Goal: Task Accomplishment & Management: Complete application form

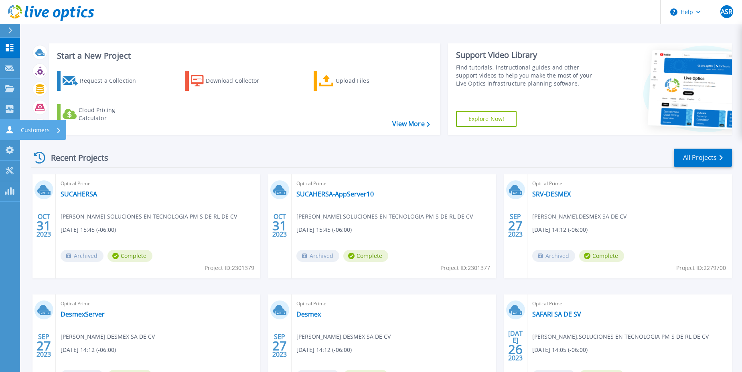
click at [47, 128] on p "Customers" at bounding box center [35, 130] width 29 height 21
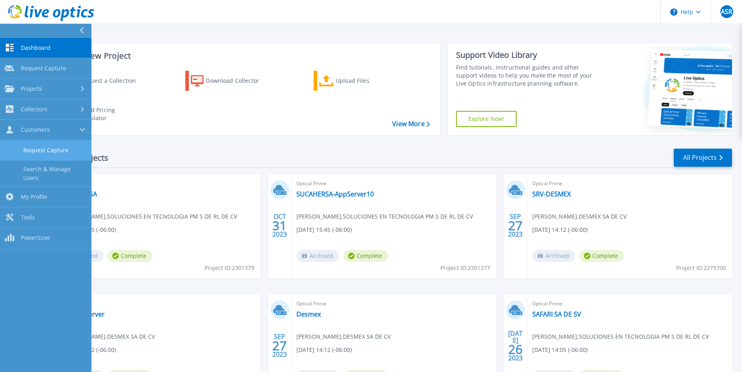
click at [41, 151] on link "Request Capture" at bounding box center [45, 150] width 91 height 20
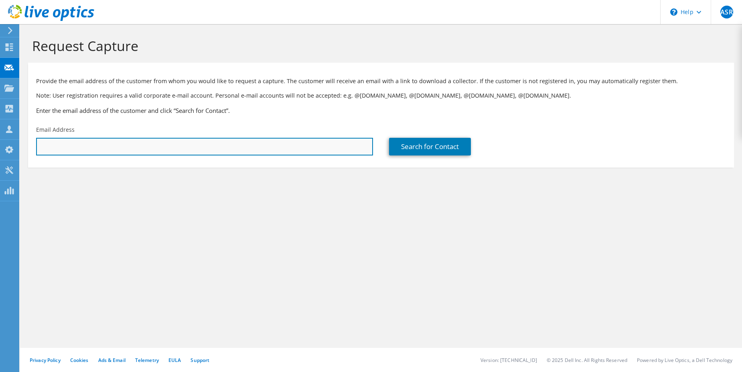
click at [252, 145] on input "text" at bounding box center [204, 147] width 337 height 18
paste input "gerardo.silva@credifiel.com.mx"
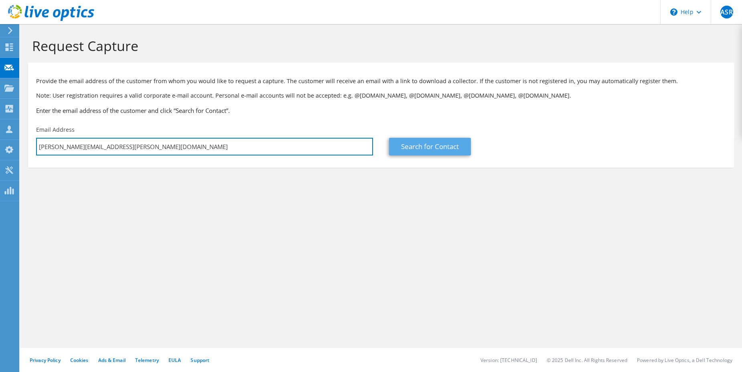
type input "gerardo.silva@credifiel.com.mx"
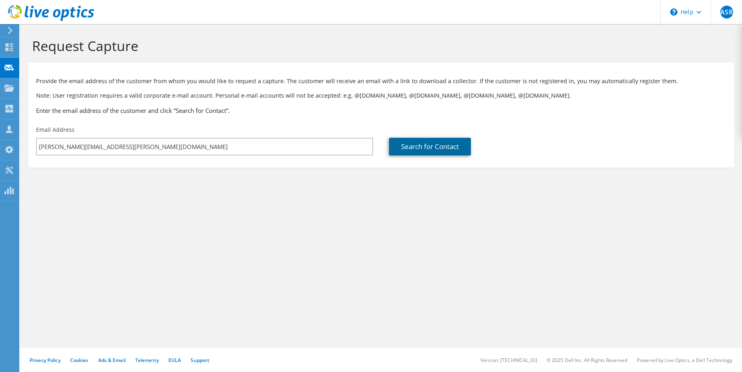
click at [421, 145] on link "Search for Contact" at bounding box center [430, 147] width 82 height 18
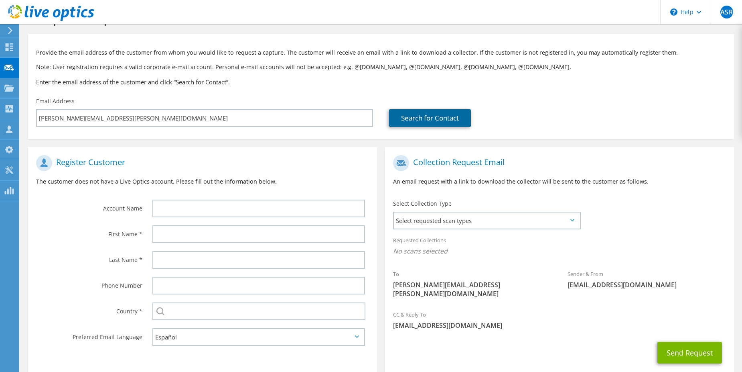
scroll to position [67, 0]
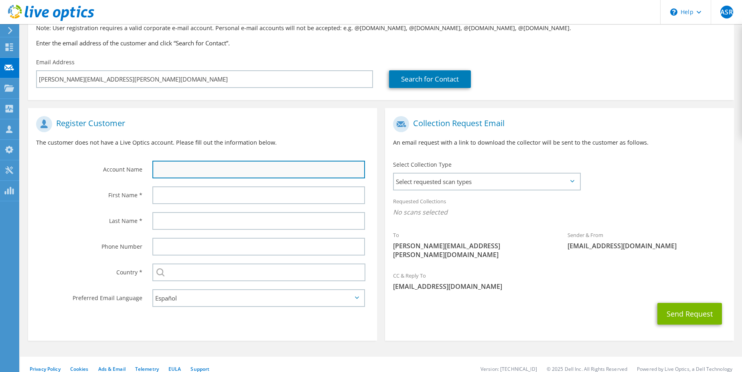
drag, startPoint x: 177, startPoint y: 162, endPoint x: 213, endPoint y: 174, distance: 37.2
click at [177, 162] on input "text" at bounding box center [258, 170] width 213 height 18
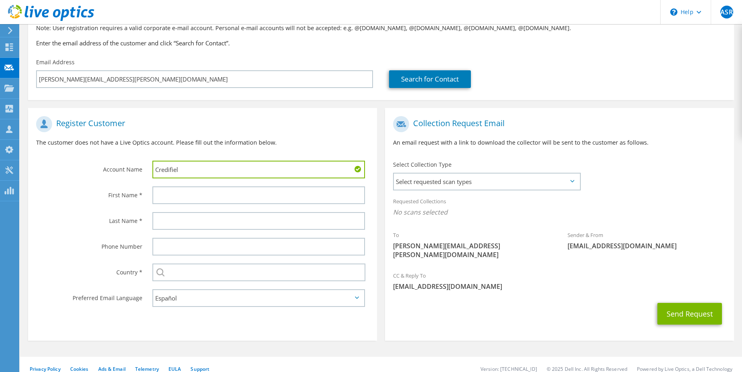
type input "Credifiel"
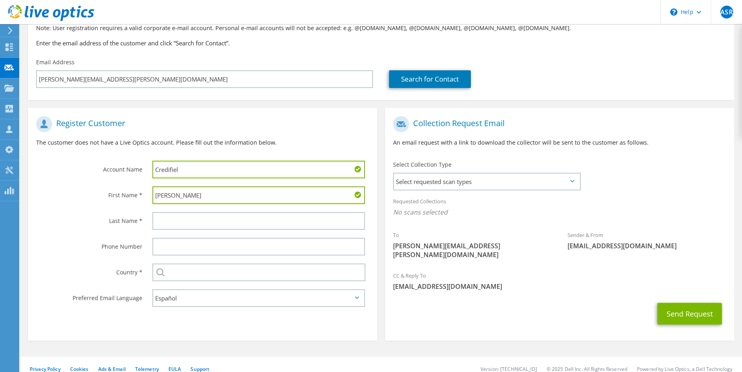
type input "Gerardo"
click at [197, 222] on input "SILVA REYES" at bounding box center [258, 221] width 213 height 18
type input "SILVA"
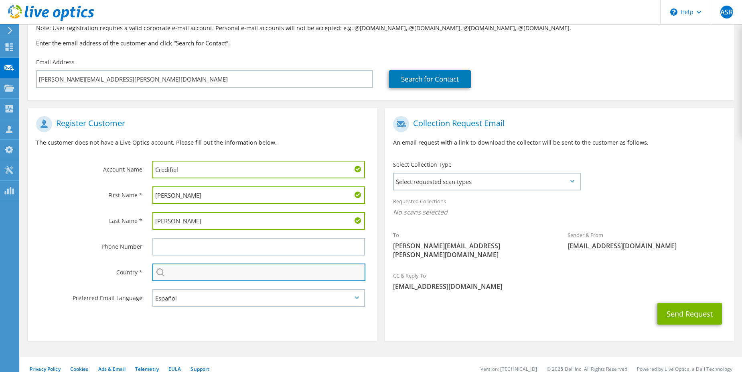
click at [184, 266] on input "text" at bounding box center [258, 272] width 213 height 18
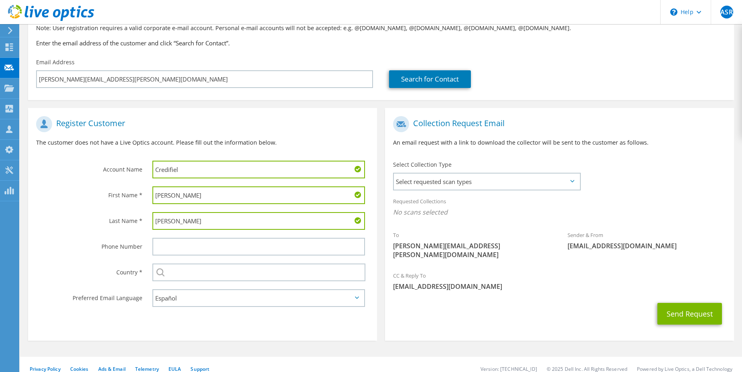
click at [62, 186] on div "First Name *" at bounding box center [86, 194] width 116 height 25
click at [181, 248] on input "text" at bounding box center [258, 247] width 213 height 18
click at [92, 265] on label "Country *" at bounding box center [89, 269] width 106 height 13
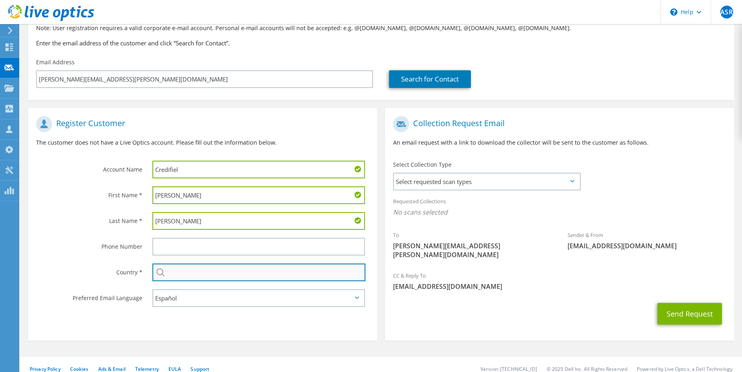
click at [183, 272] on input "text" at bounding box center [258, 272] width 213 height 18
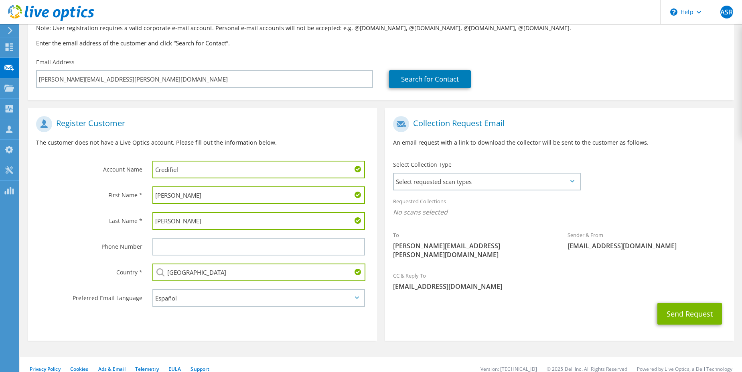
type input "[GEOGRAPHIC_DATA]"
click at [183, 299] on select "English Deutsch Español Français Italiano Polski Português Русский 한국어 中文 日本語" at bounding box center [258, 298] width 213 height 18
click at [81, 223] on label "Last Name *" at bounding box center [89, 218] width 106 height 13
click at [534, 183] on span "Select requested scan types" at bounding box center [487, 181] width 186 height 16
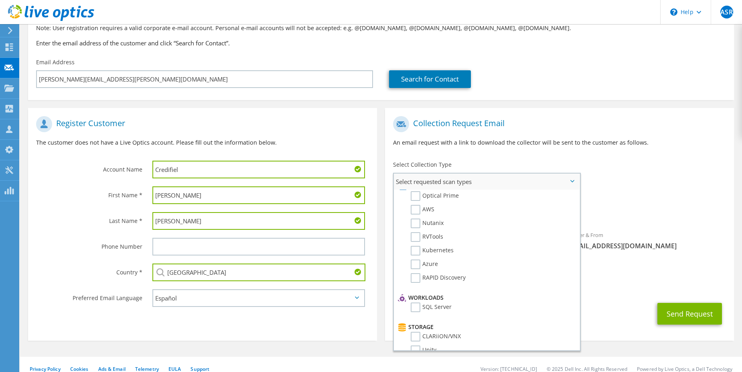
scroll to position [0, 0]
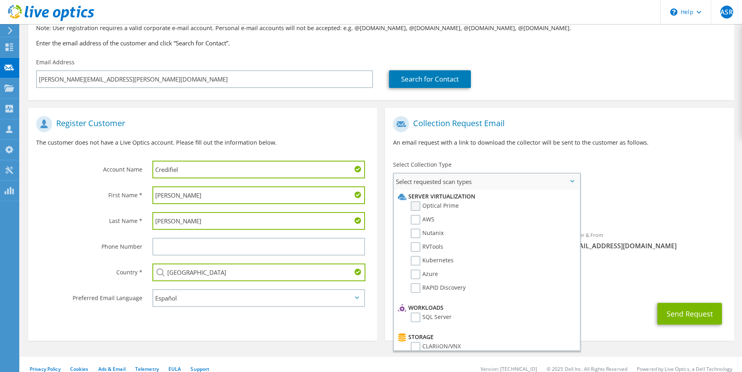
click at [415, 206] on label "Optical Prime" at bounding box center [435, 206] width 48 height 10
click at [0, 0] on input "Optical Prime" at bounding box center [0, 0] width 0 height 0
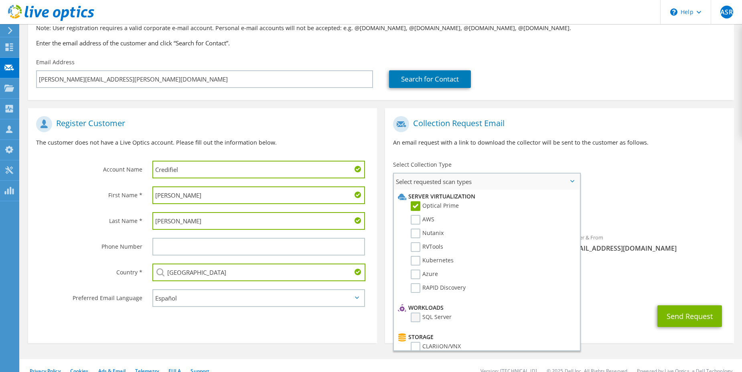
click at [415, 321] on label "SQL Server" at bounding box center [431, 317] width 41 height 10
click at [0, 0] on input "SQL Server" at bounding box center [0, 0] width 0 height 0
click at [694, 169] on div "To gerardo.silva@credifiel.com.mx Sender & From liveoptics@liveoptics.com" at bounding box center [559, 190] width 349 height 157
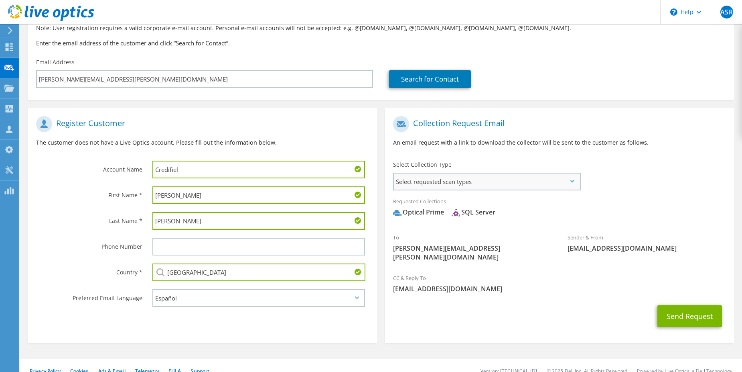
click at [577, 182] on span "Select requested scan types" at bounding box center [487, 181] width 186 height 16
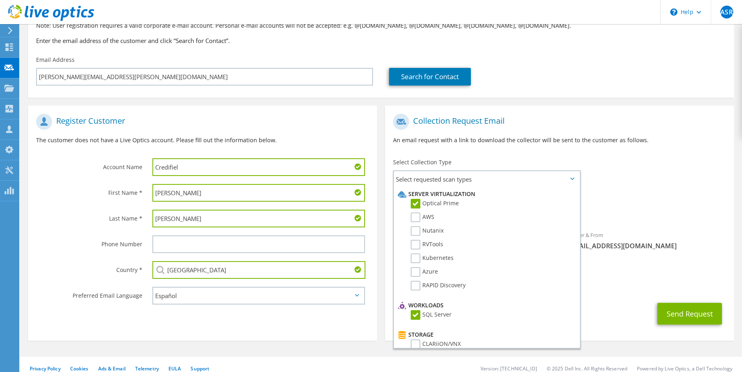
click at [681, 158] on div "To gerardo.silva@credifiel.com.mx Sender & From liveoptics@liveoptics.com" at bounding box center [559, 188] width 349 height 157
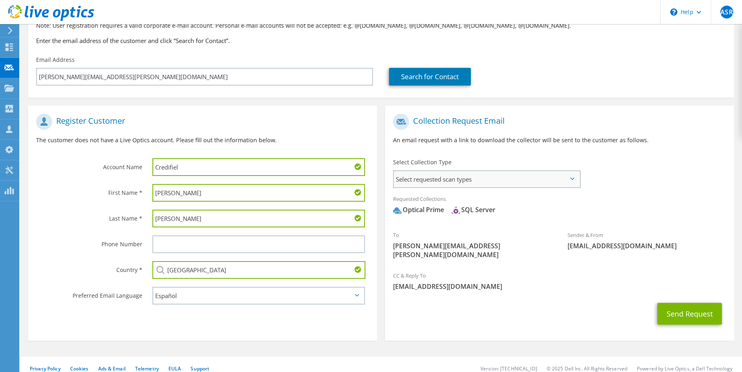
click at [576, 175] on span "Select requested scan types" at bounding box center [487, 179] width 186 height 16
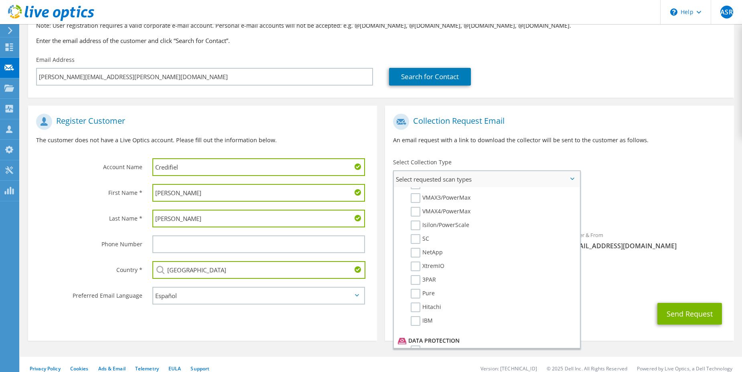
scroll to position [241, 0]
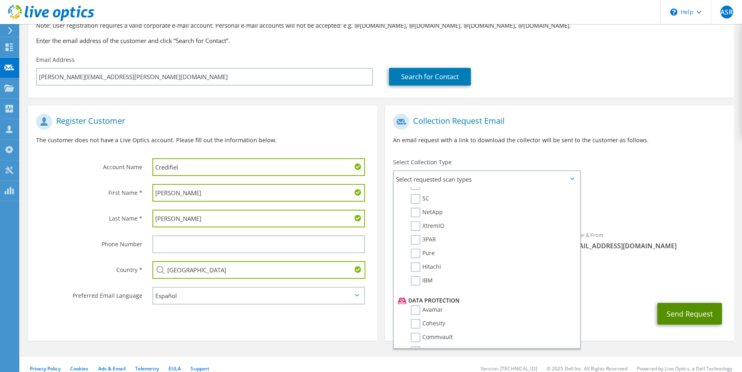
click at [687, 303] on button "Send Request" at bounding box center [690, 314] width 65 height 22
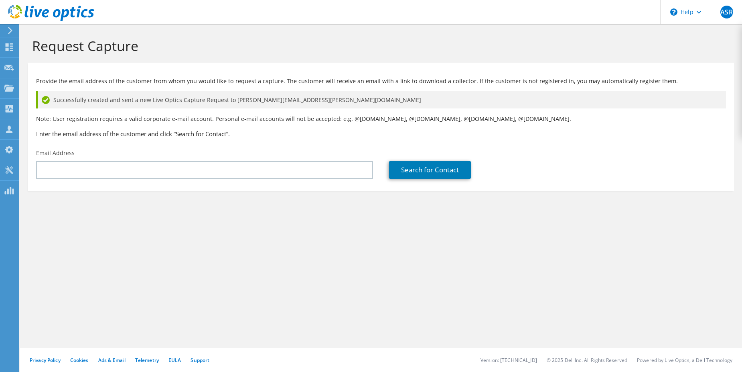
click at [646, 270] on div "Request Capture Provide the email address of the customer from whom you would l…" at bounding box center [381, 198] width 722 height 348
